Goal: Task Accomplishment & Management: Complete application form

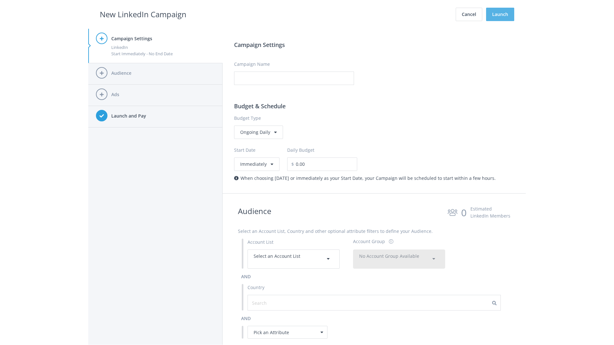
click at [500, 14] on button "Launch" at bounding box center [500, 14] width 28 height 13
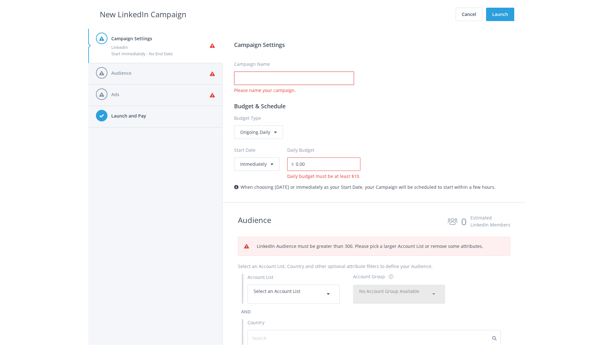
click at [294, 78] on input "Campaign Name" at bounding box center [294, 78] width 120 height 13
click at [143, 14] on h2 "New LinkedIn Campaign" at bounding box center [143, 14] width 87 height 12
type input "Campaign Name"
click at [143, 14] on h2 "New LinkedIn Campaign" at bounding box center [143, 14] width 87 height 12
click at [293, 294] on span "Select an Account List" at bounding box center [276, 291] width 47 height 6
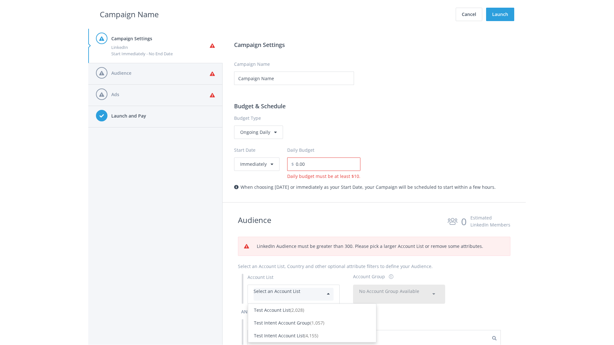
click at [312, 314] on div "Test Account List (2,028)" at bounding box center [312, 310] width 116 height 7
click at [399, 294] on span "No Account Group Available" at bounding box center [389, 291] width 60 height 6
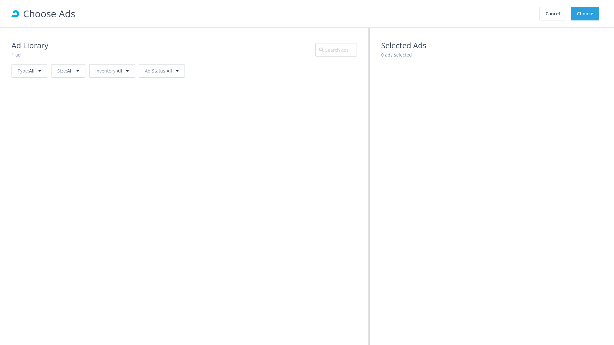
scroll to position [288, 0]
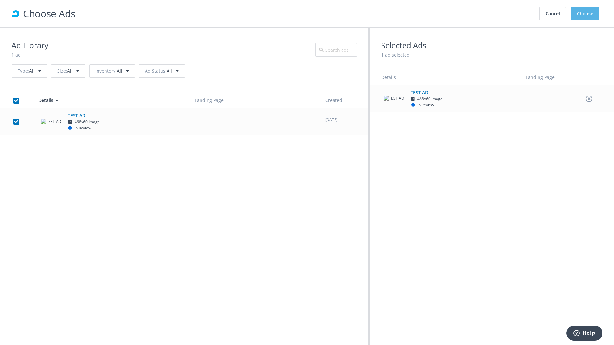
click at [585, 14] on button "Choose" at bounding box center [584, 13] width 28 height 13
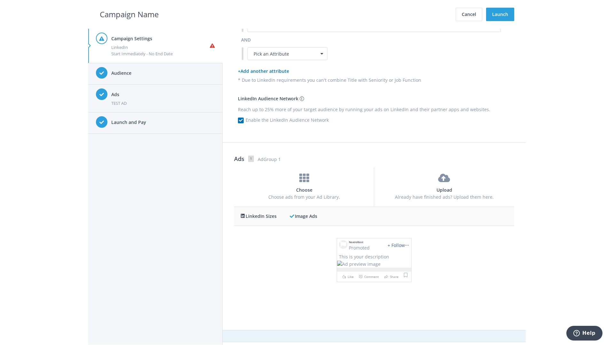
scroll to position [0, 0]
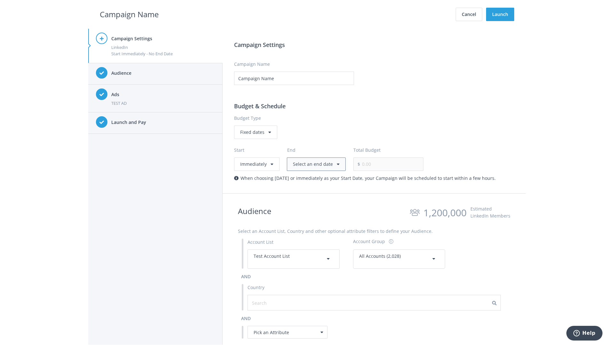
click at [314, 164] on button "Select an end date" at bounding box center [316, 164] width 59 height 13
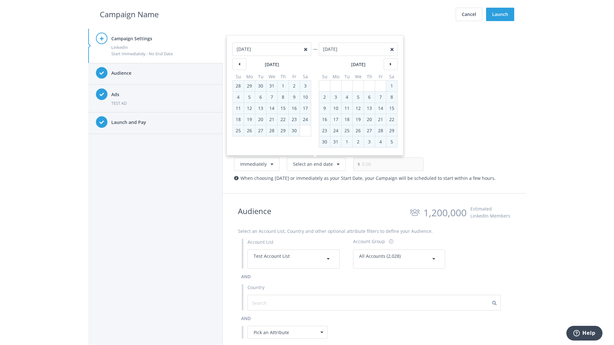
click at [129, 14] on h2 "Campaign Name" at bounding box center [129, 14] width 59 height 12
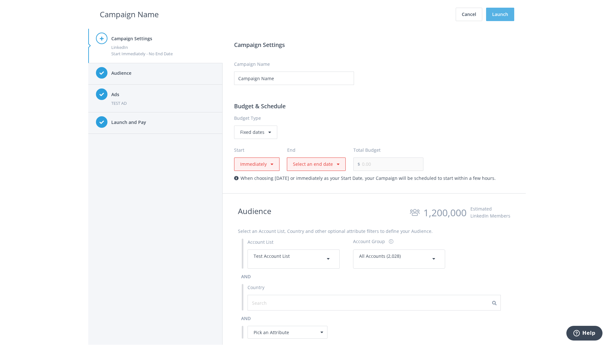
click at [500, 14] on button "Launch" at bounding box center [500, 14] width 28 height 13
